Goal: Obtain resource: Download file/media

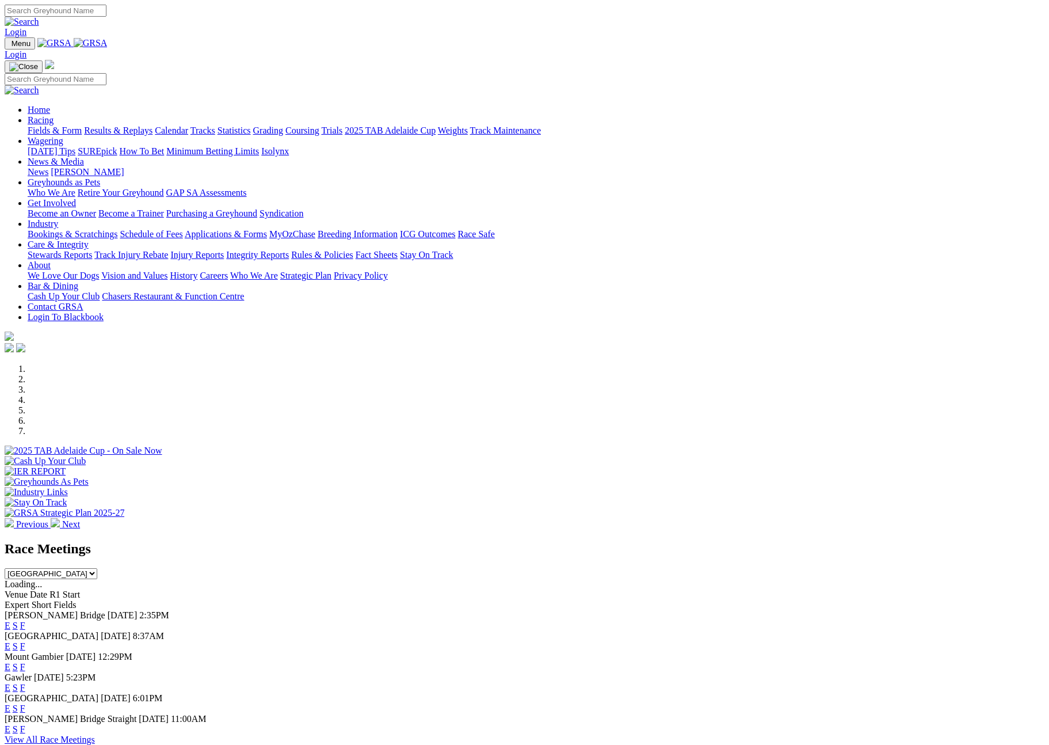
click at [97, 568] on select "[GEOGRAPHIC_DATA] [GEOGRAPHIC_DATA] [GEOGRAPHIC_DATA] [GEOGRAPHIC_DATA] [GEOGRA…" at bounding box center [51, 573] width 93 height 11
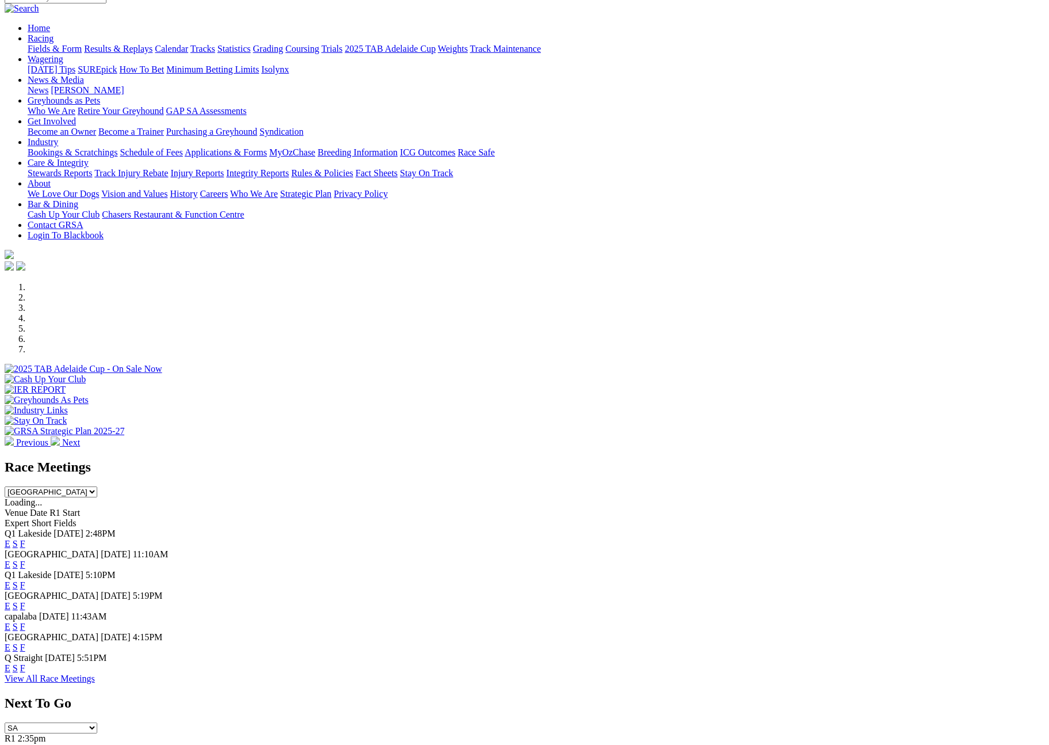
scroll to position [84, 0]
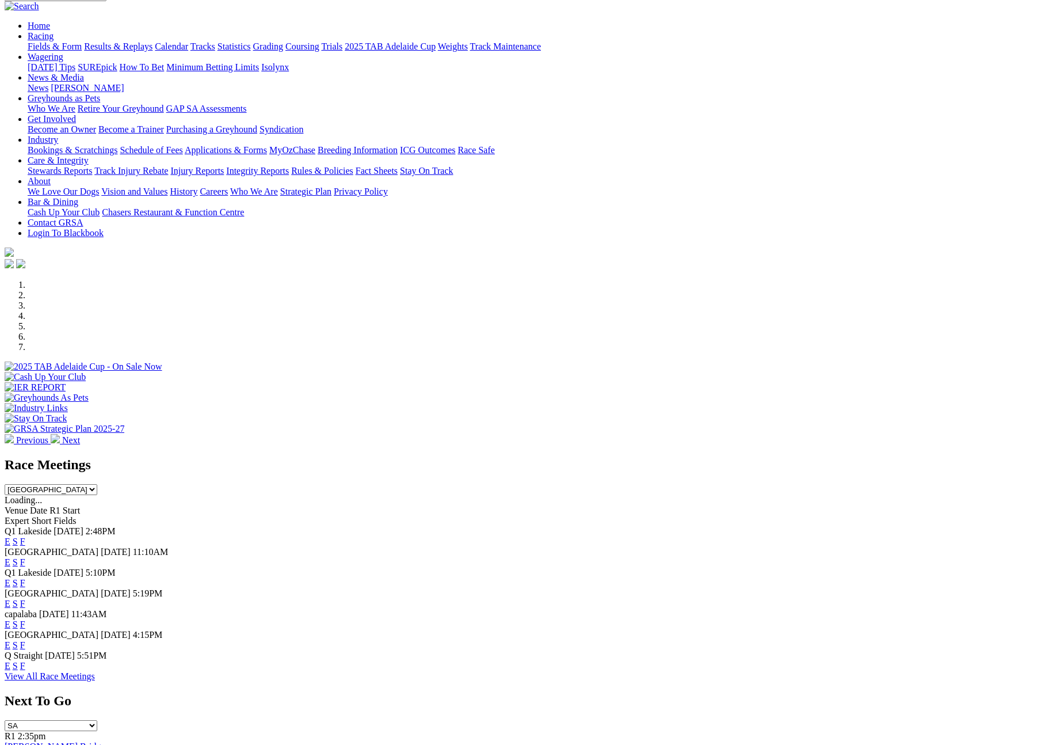
click at [25, 578] on link "F" at bounding box center [22, 583] width 5 height 10
click at [97, 484] on select "South Australia New South Wales Northern Territory Queensland Tasmania Victoria…" at bounding box center [51, 489] width 93 height 11
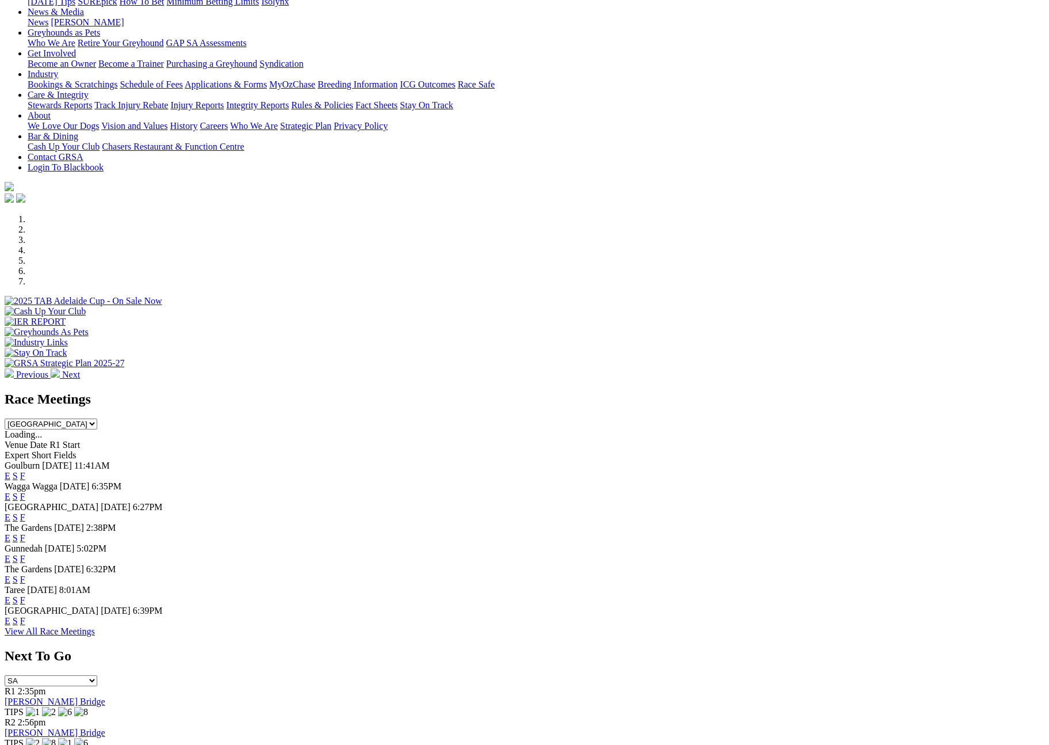
scroll to position [451, 0]
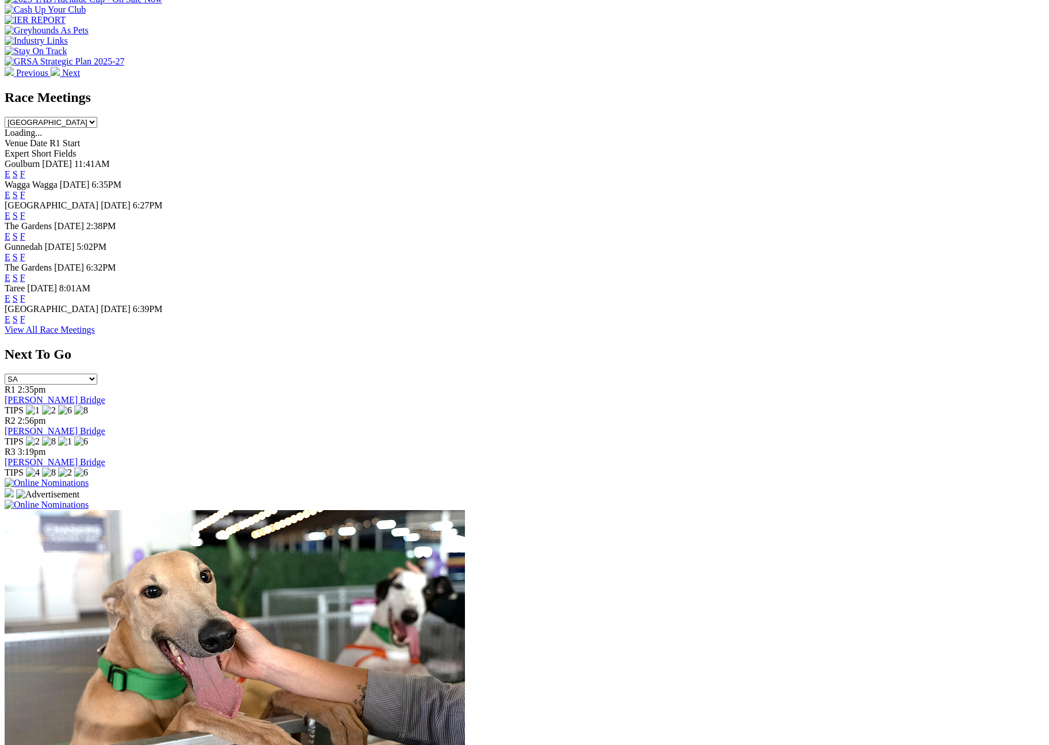
click at [25, 303] on link "F" at bounding box center [22, 299] width 5 height 10
click at [25, 324] on link "F" at bounding box center [22, 319] width 5 height 10
click at [97, 117] on select "South Australia New South Wales Northern Territory Queensland Tasmania Victoria…" at bounding box center [51, 122] width 93 height 11
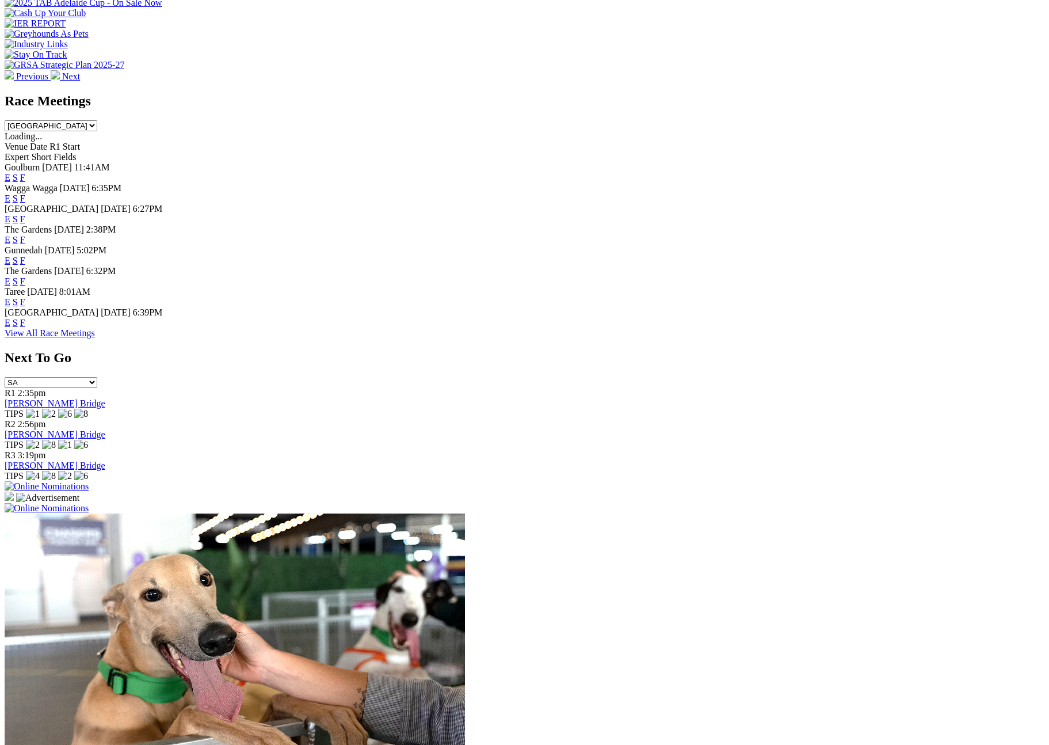
click at [97, 120] on select "South Australia New South Wales Northern Territory Queensland Tasmania Victoria…" at bounding box center [51, 125] width 93 height 11
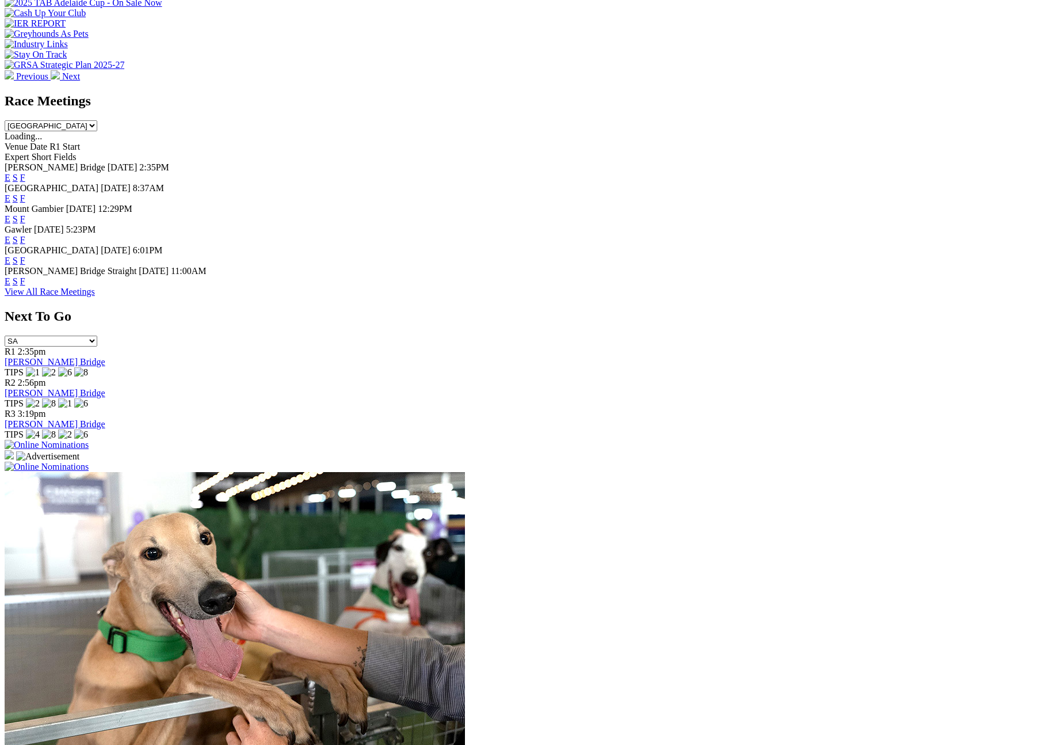
click at [25, 235] on link "F" at bounding box center [22, 240] width 5 height 10
click at [97, 120] on select "South Australia New South Wales Northern Territory Queensland Tasmania Victoria…" at bounding box center [51, 125] width 93 height 11
select select "QLD"
click at [97, 120] on select "South Australia New South Wales Northern Territory Queensland Tasmania Victoria…" at bounding box center [51, 125] width 93 height 11
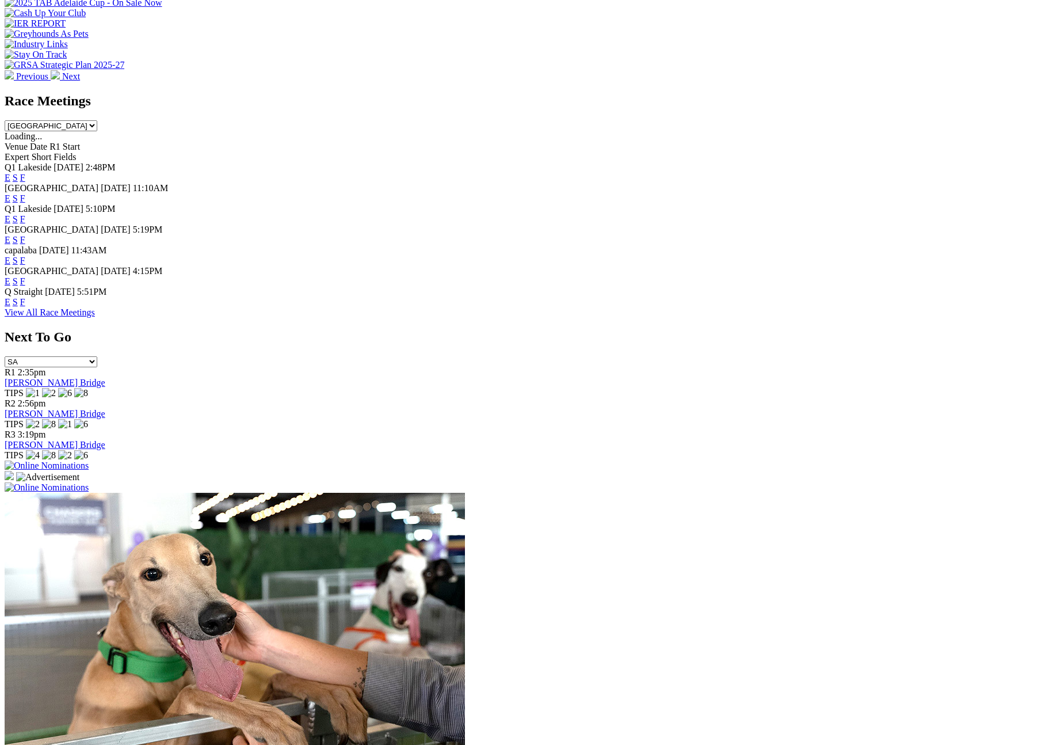
click at [25, 256] on link "F" at bounding box center [22, 261] width 5 height 10
click at [25, 235] on link "F" at bounding box center [22, 240] width 5 height 10
click at [25, 307] on link "F" at bounding box center [22, 302] width 5 height 10
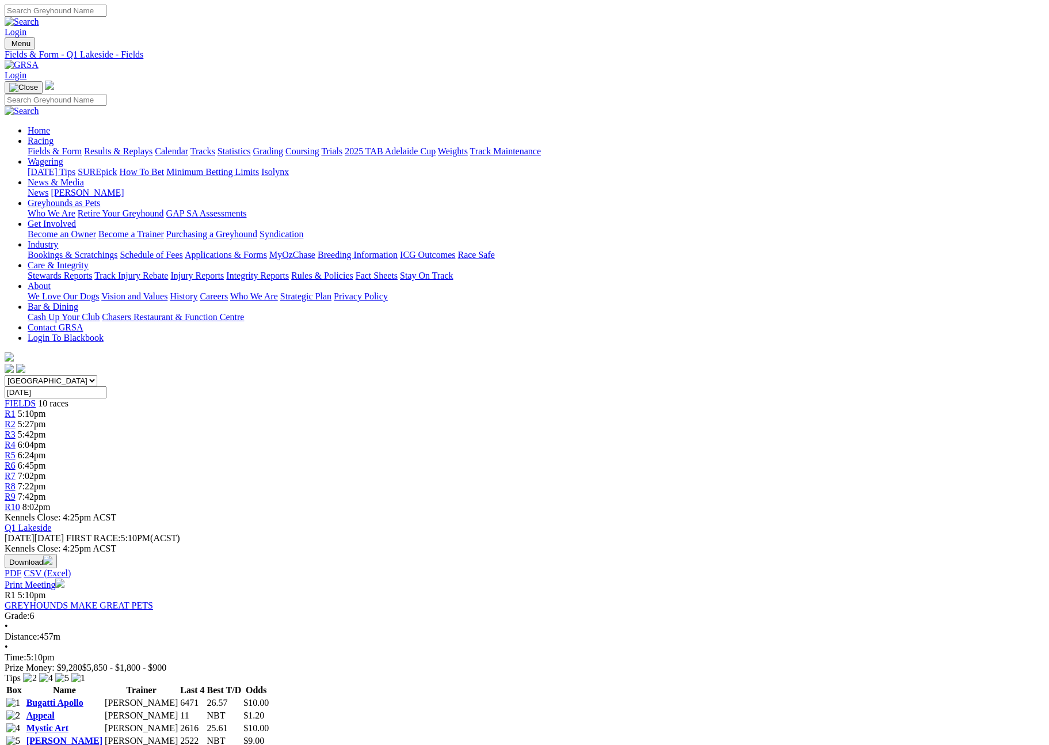
click at [57, 554] on button "Download" at bounding box center [31, 561] width 52 height 14
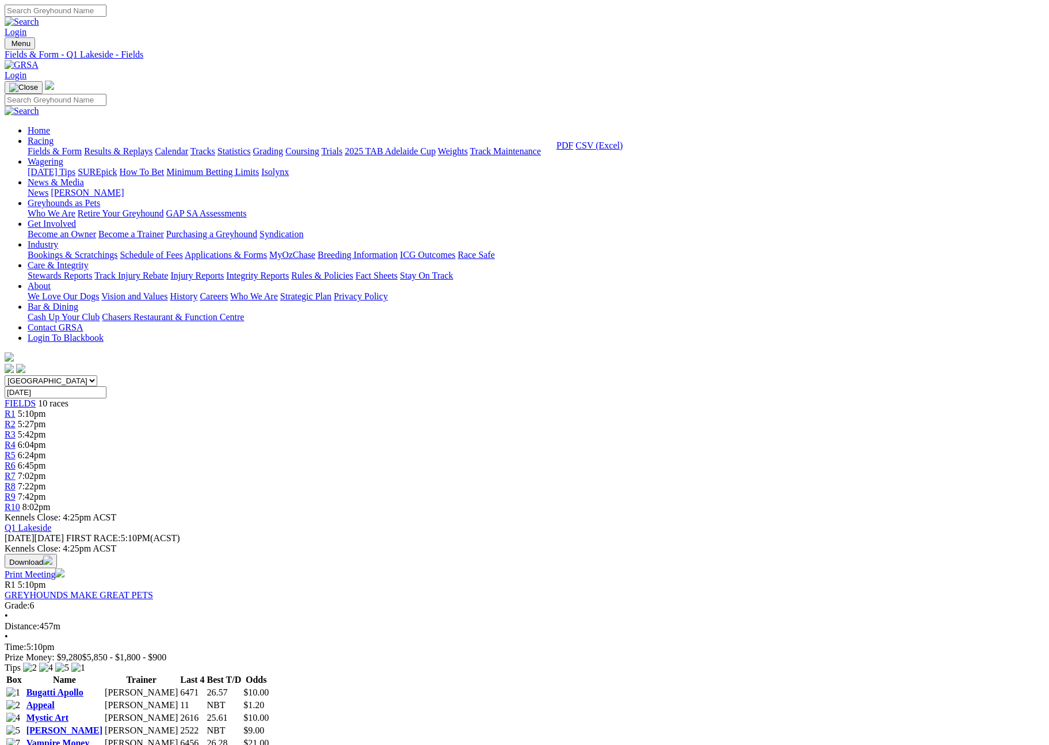
click at [623, 150] on link "CSV (Excel)" at bounding box center [599, 145] width 47 height 10
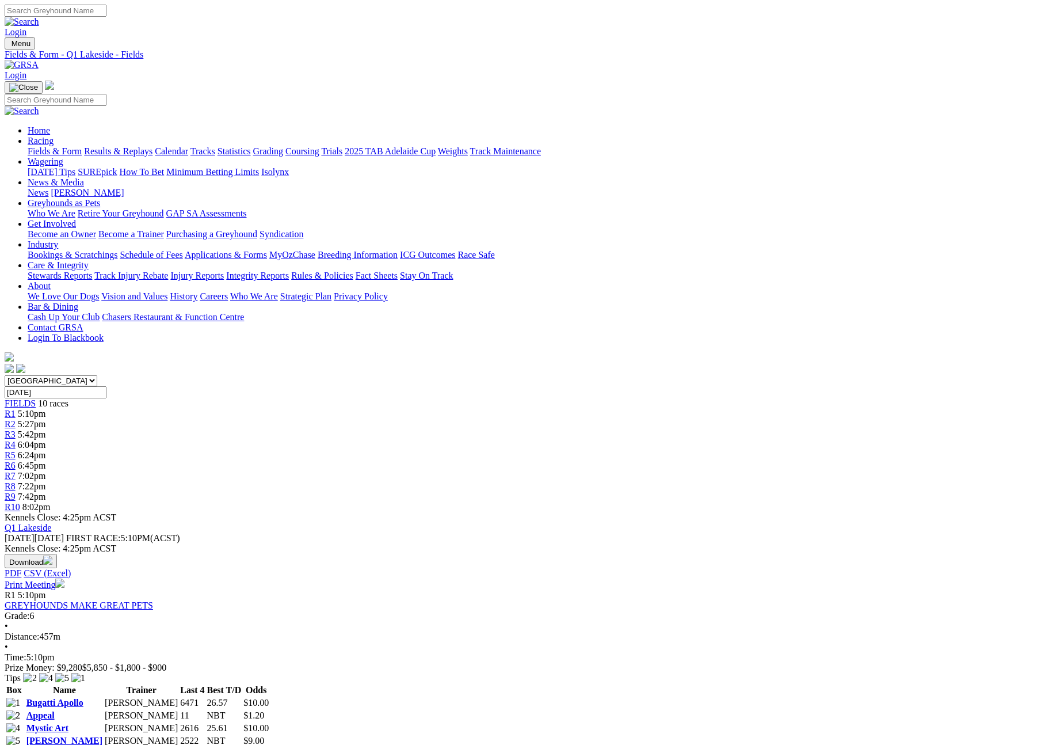
click at [51, 523] on link "Q1 Lakeside" at bounding box center [28, 528] width 47 height 10
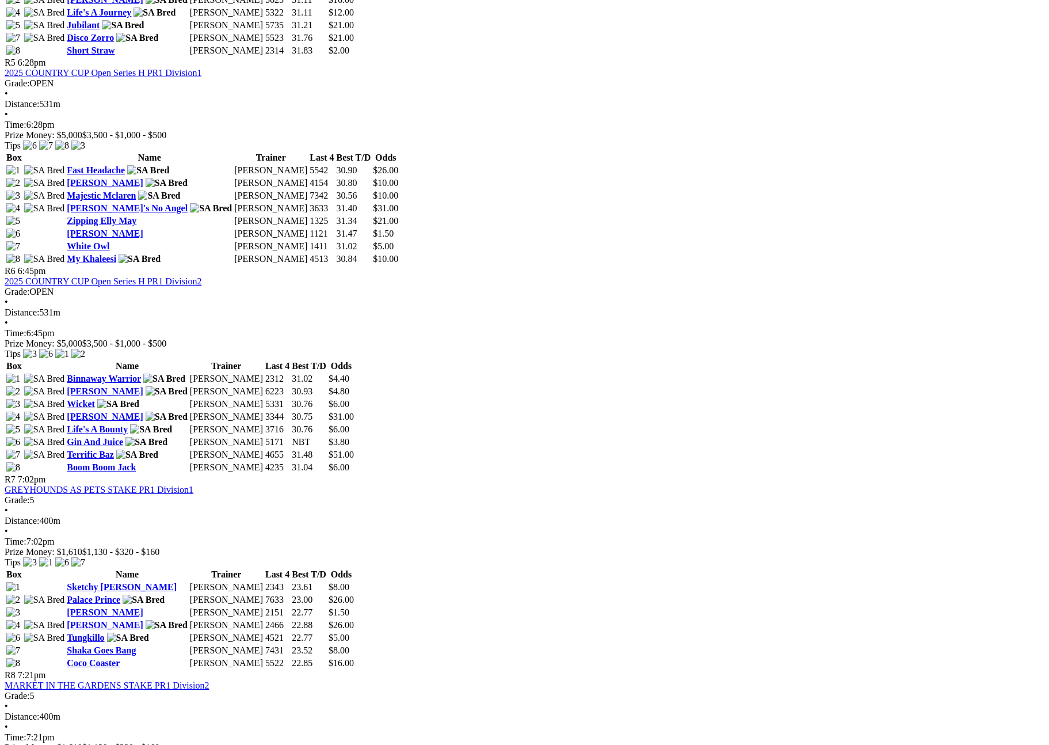
scroll to position [1070, 0]
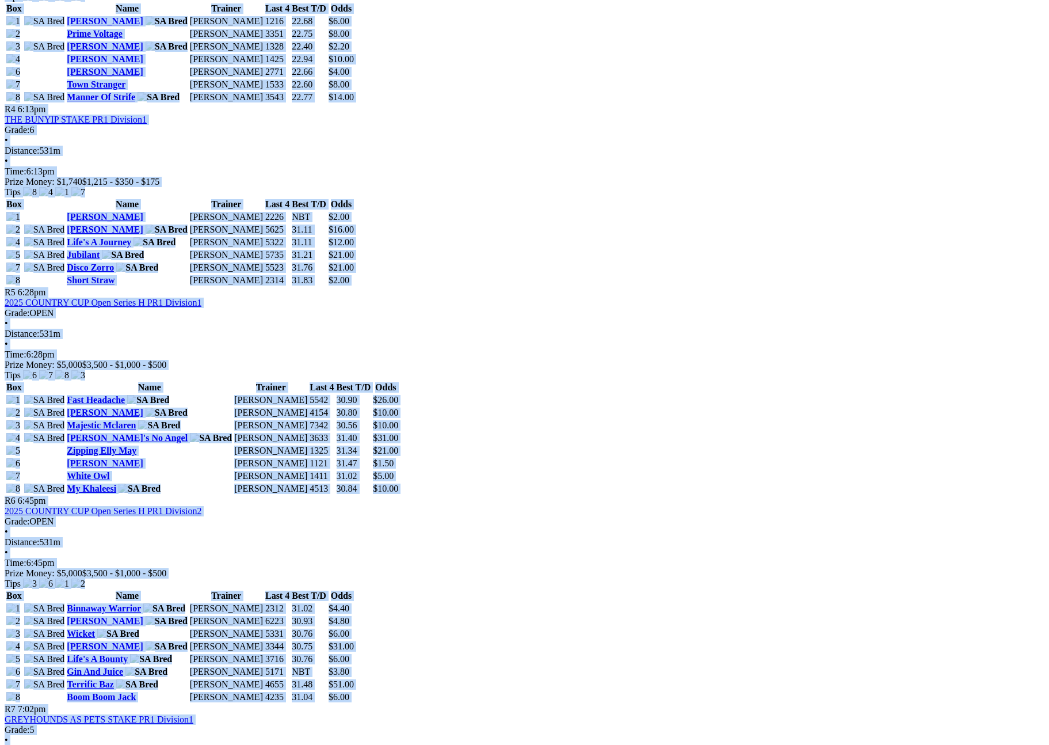
drag, startPoint x: 90, startPoint y: 83, endPoint x: 280, endPoint y: 98, distance: 190.5
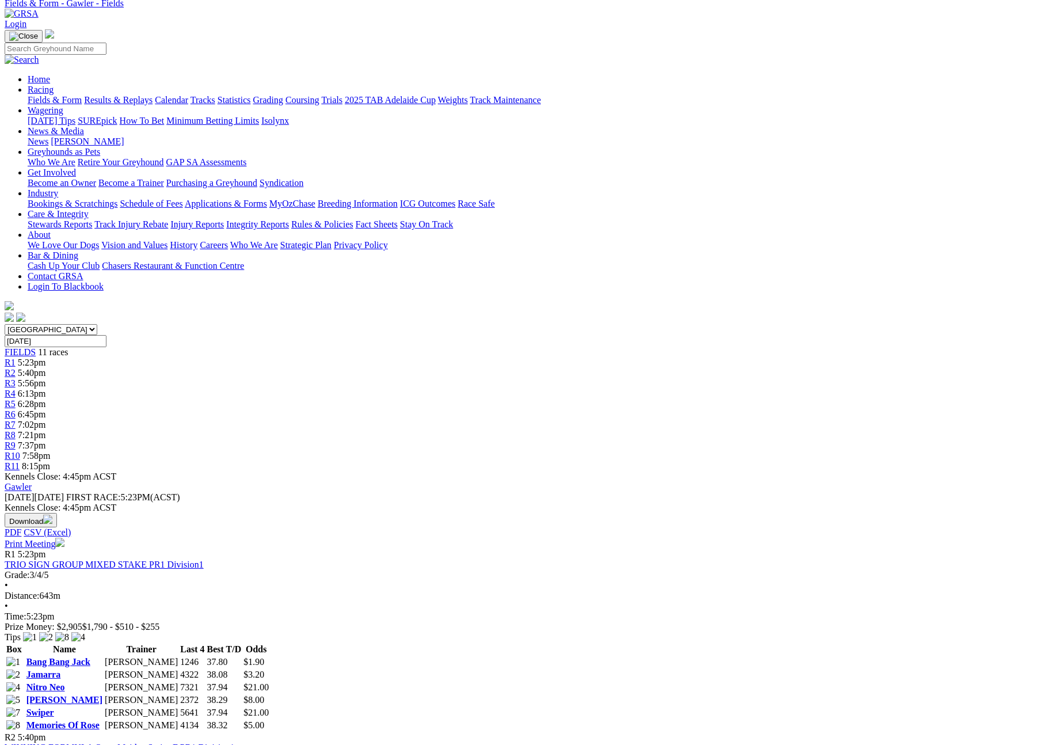
scroll to position [0, 0]
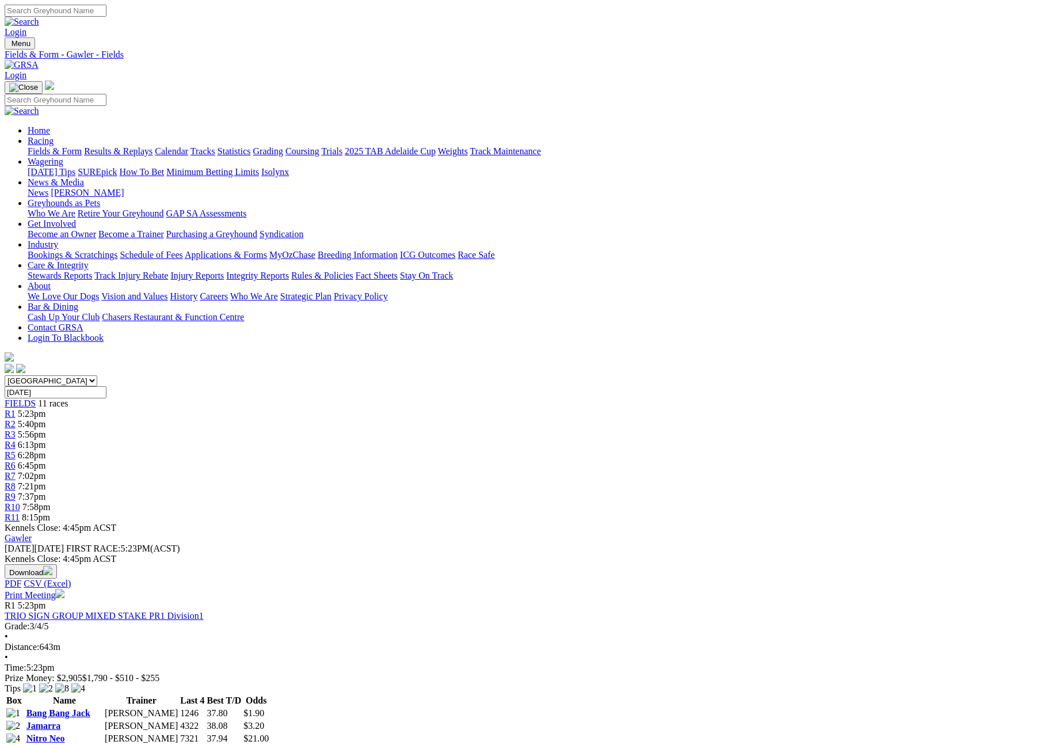
click at [57, 564] on button "Download" at bounding box center [31, 571] width 52 height 14
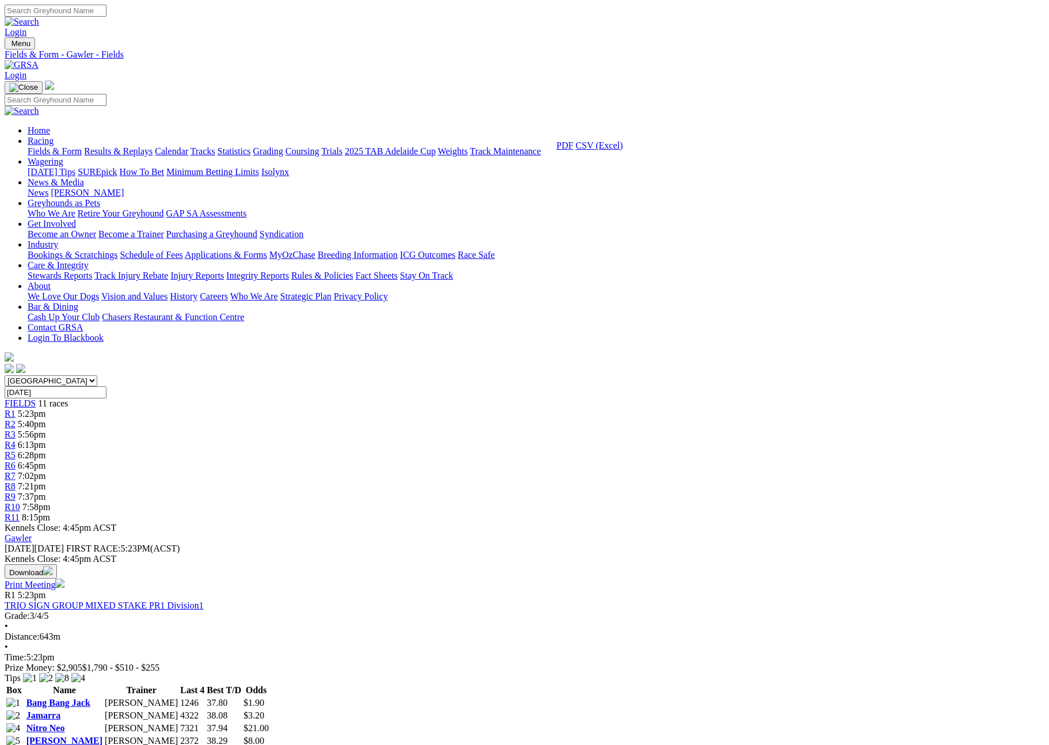
click at [623, 150] on link "CSV (Excel)" at bounding box center [599, 145] width 47 height 10
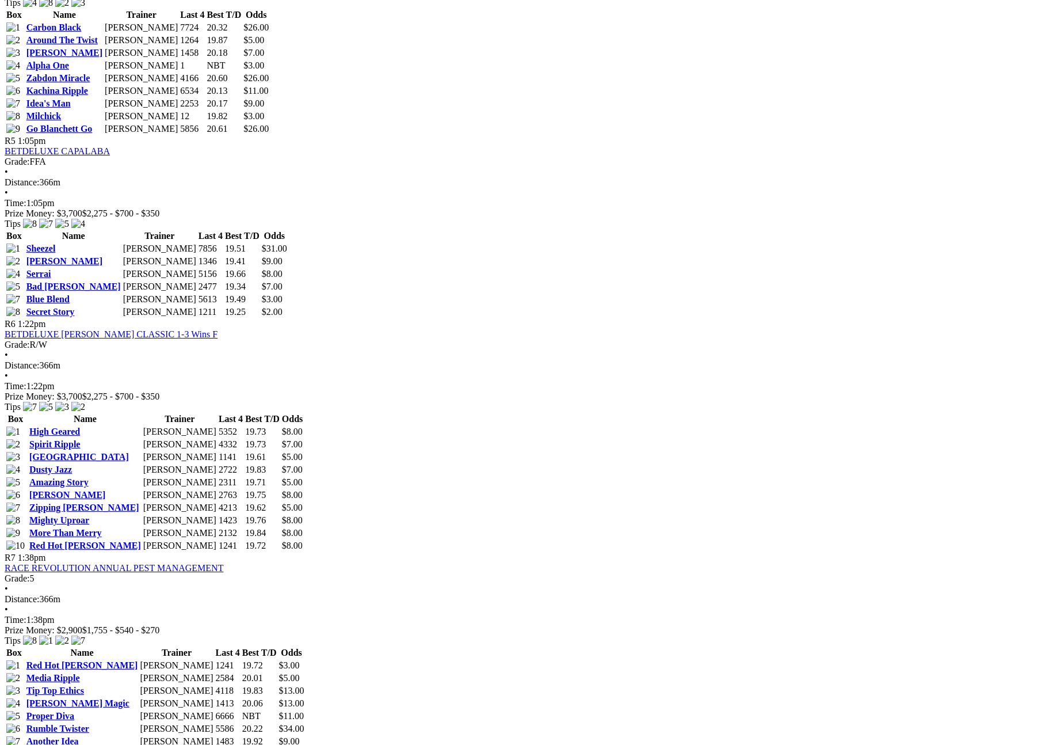
scroll to position [1525, 0]
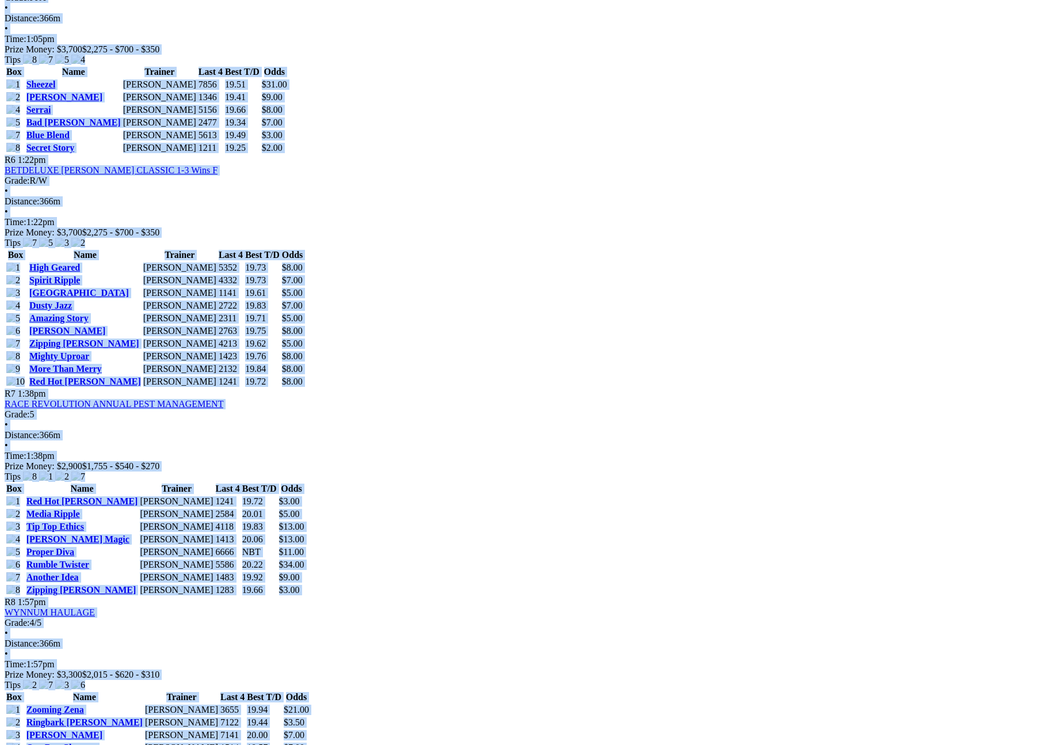
copy body "Login Menu Fields & Form - capalaba - Fields Login Home Racing Fields & Form Re…"
drag, startPoint x: 816, startPoint y: 371, endPoint x: 856, endPoint y: 379, distance: 40.4
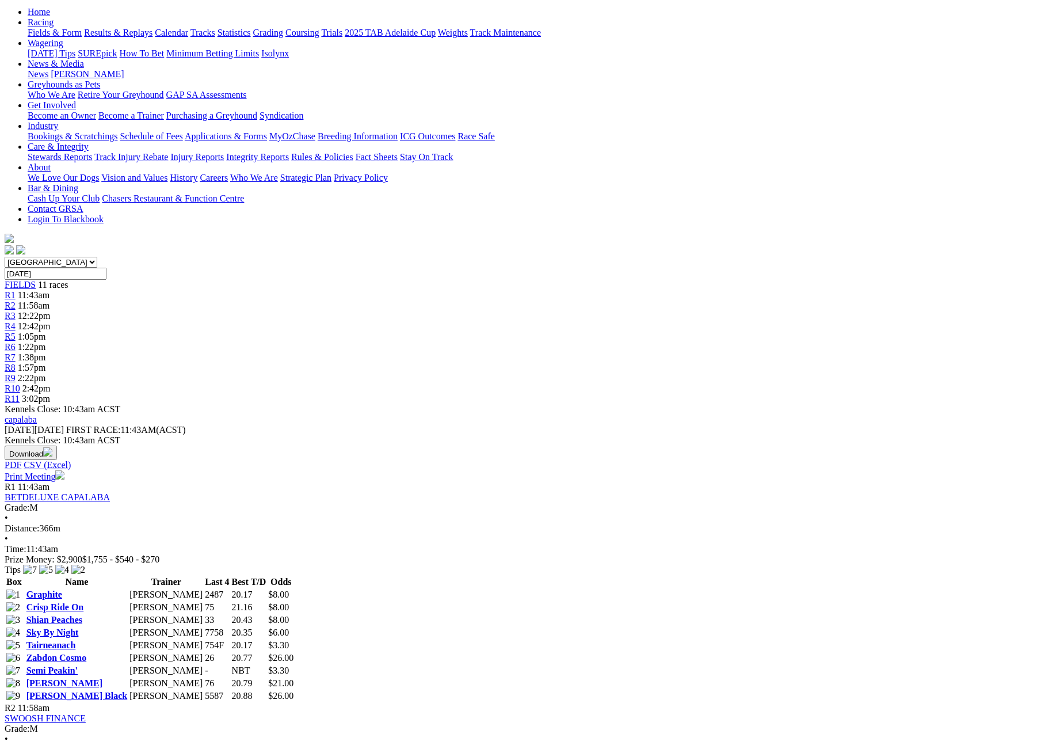
scroll to position [0, 0]
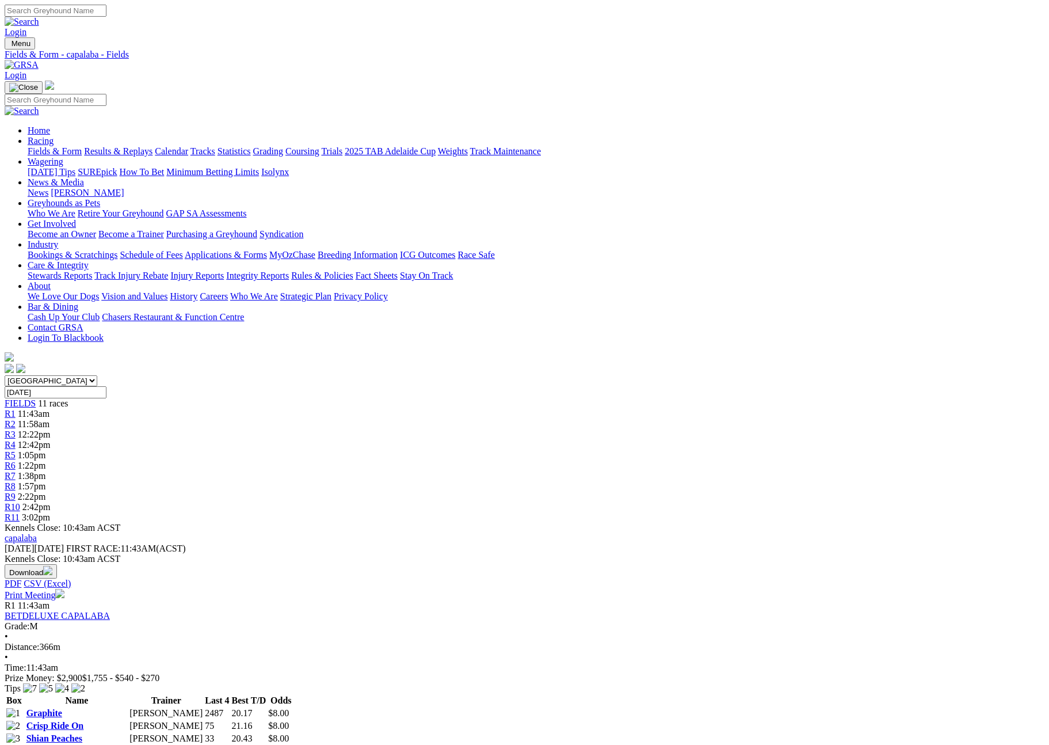
click at [57, 564] on button "Download" at bounding box center [31, 571] width 52 height 14
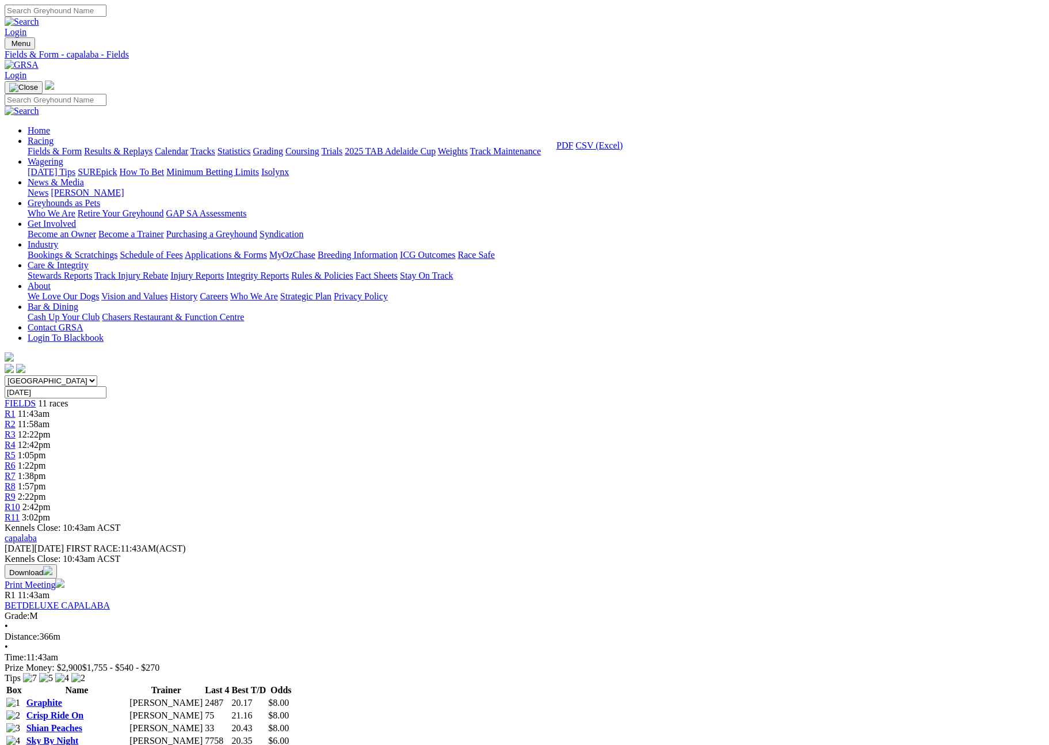
click at [623, 150] on link "CSV (Excel)" at bounding box center [599, 145] width 47 height 10
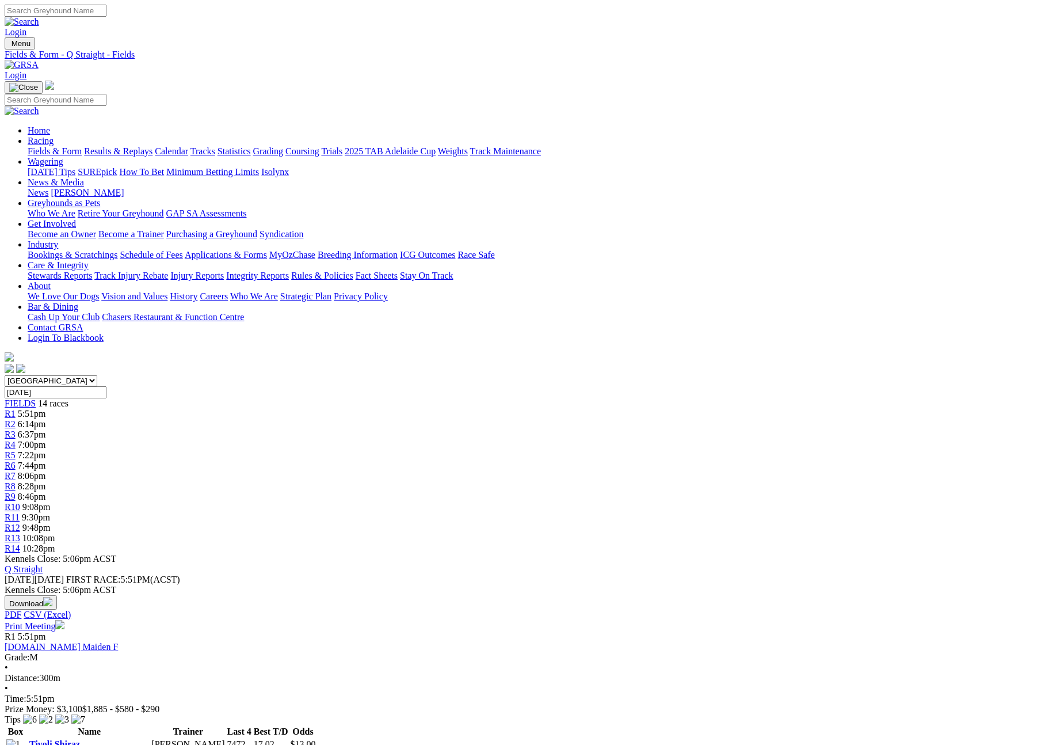
click at [57, 595] on button "Download" at bounding box center [31, 602] width 52 height 14
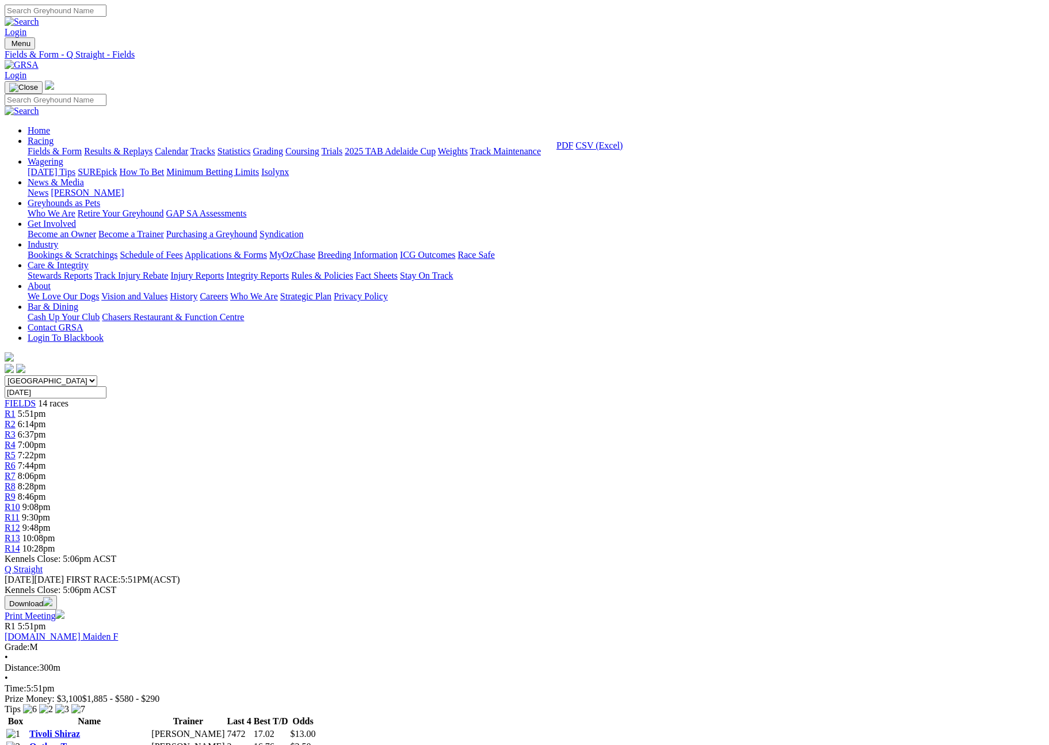
click at [623, 150] on link "CSV (Excel)" at bounding box center [599, 145] width 47 height 10
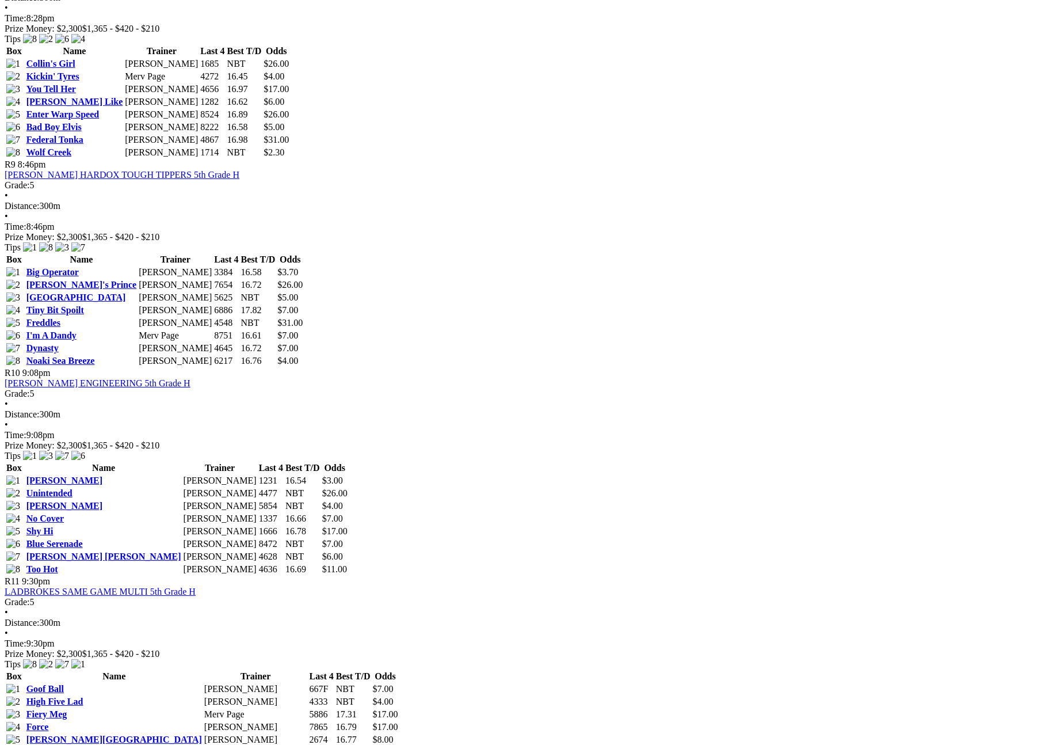
scroll to position [1921, 0]
